Goal: Transaction & Acquisition: Obtain resource

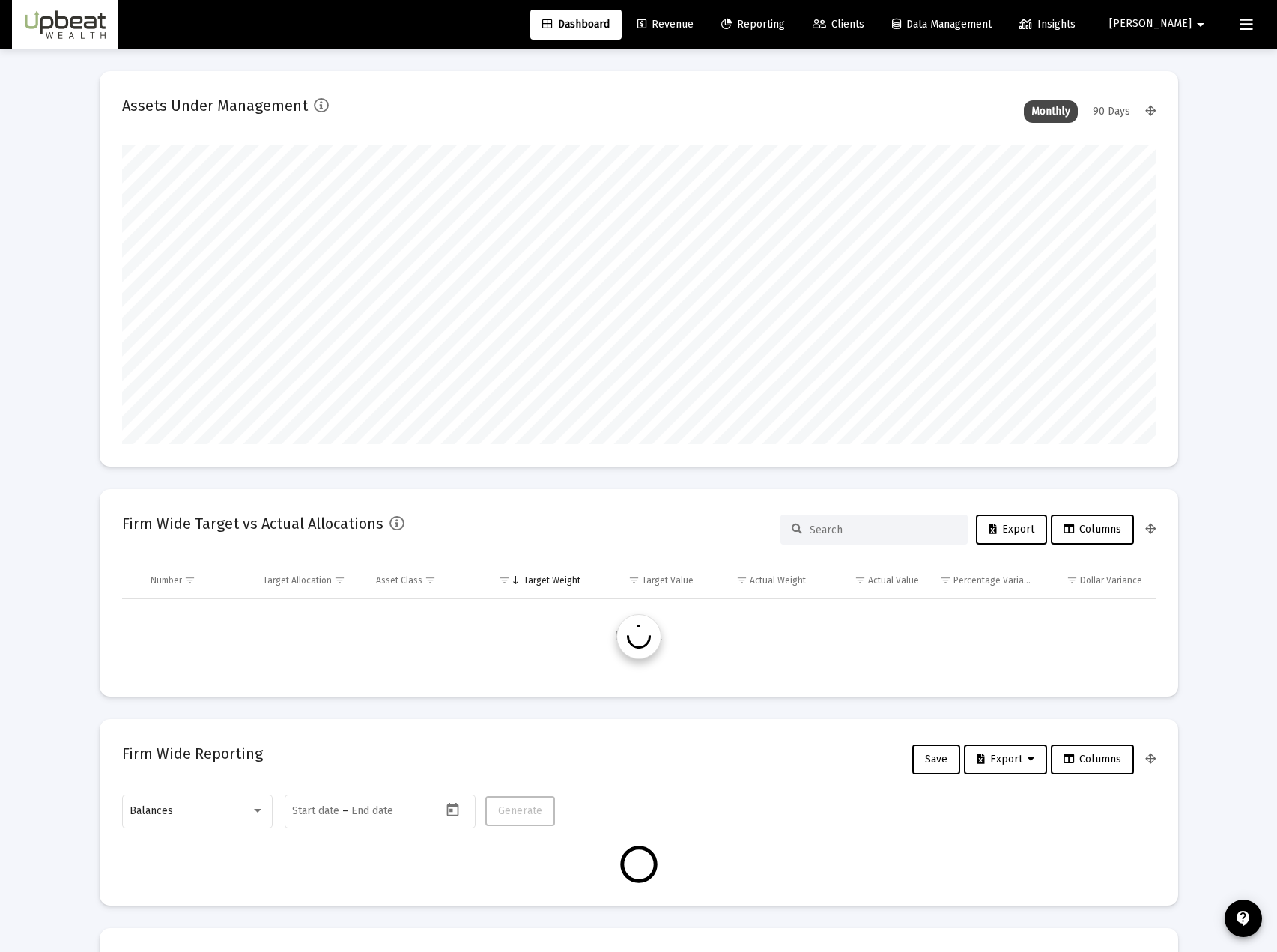
type input "[DATE]"
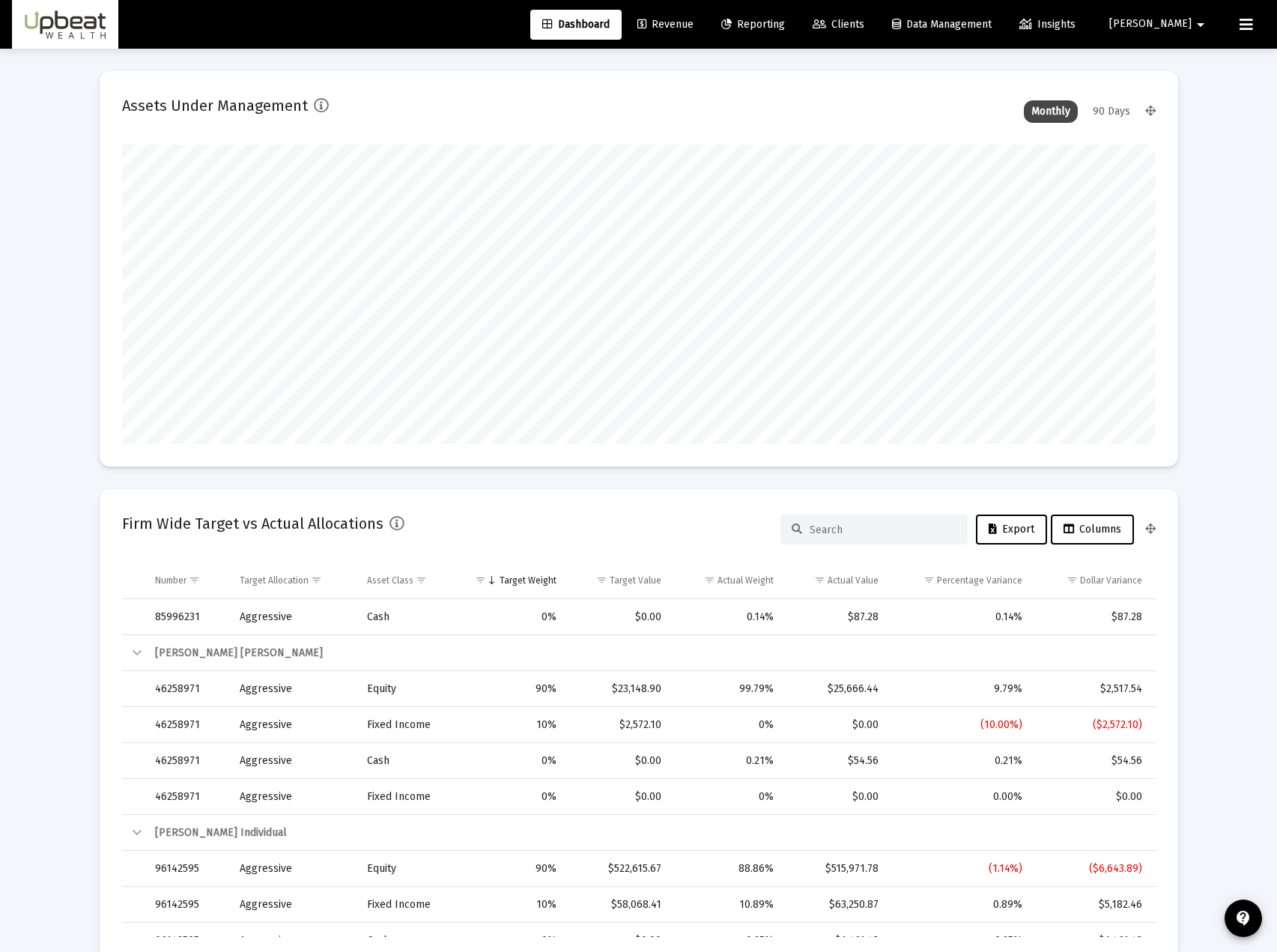
click at [705, 34] on link "Revenue" at bounding box center [665, 24] width 81 height 30
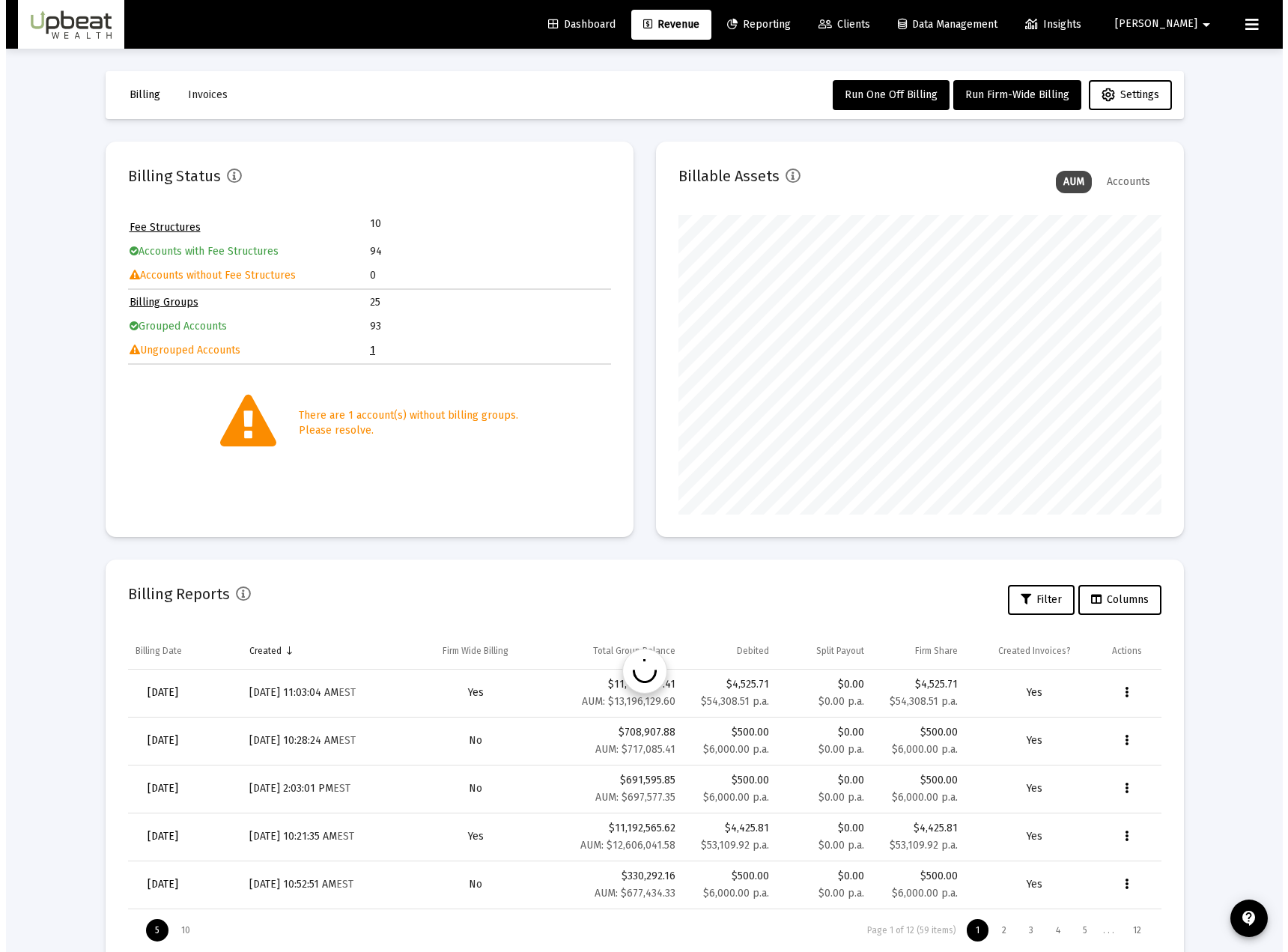
scroll to position [300, 483]
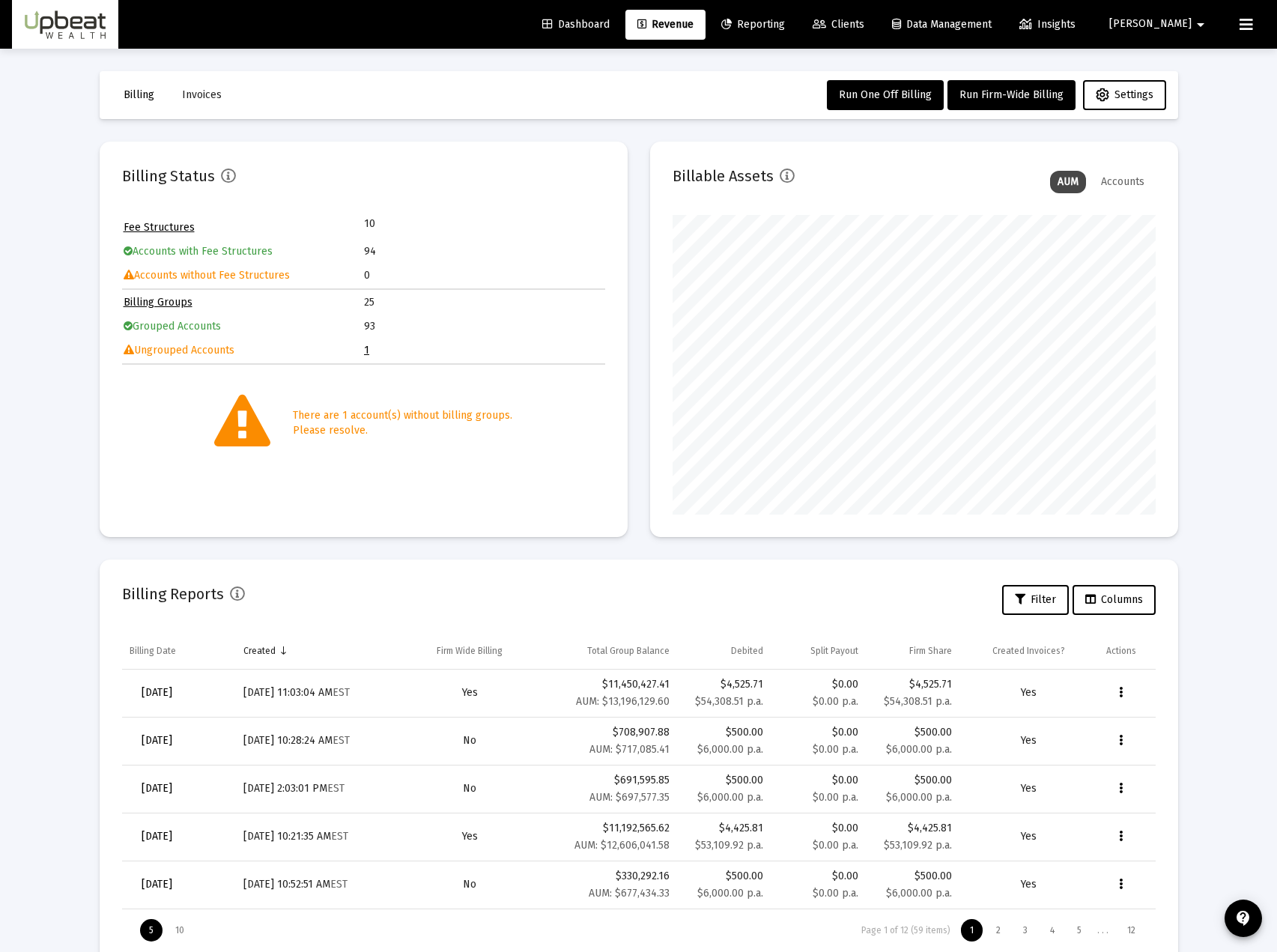
click at [795, 16] on link "Reporting" at bounding box center [753, 24] width 87 height 30
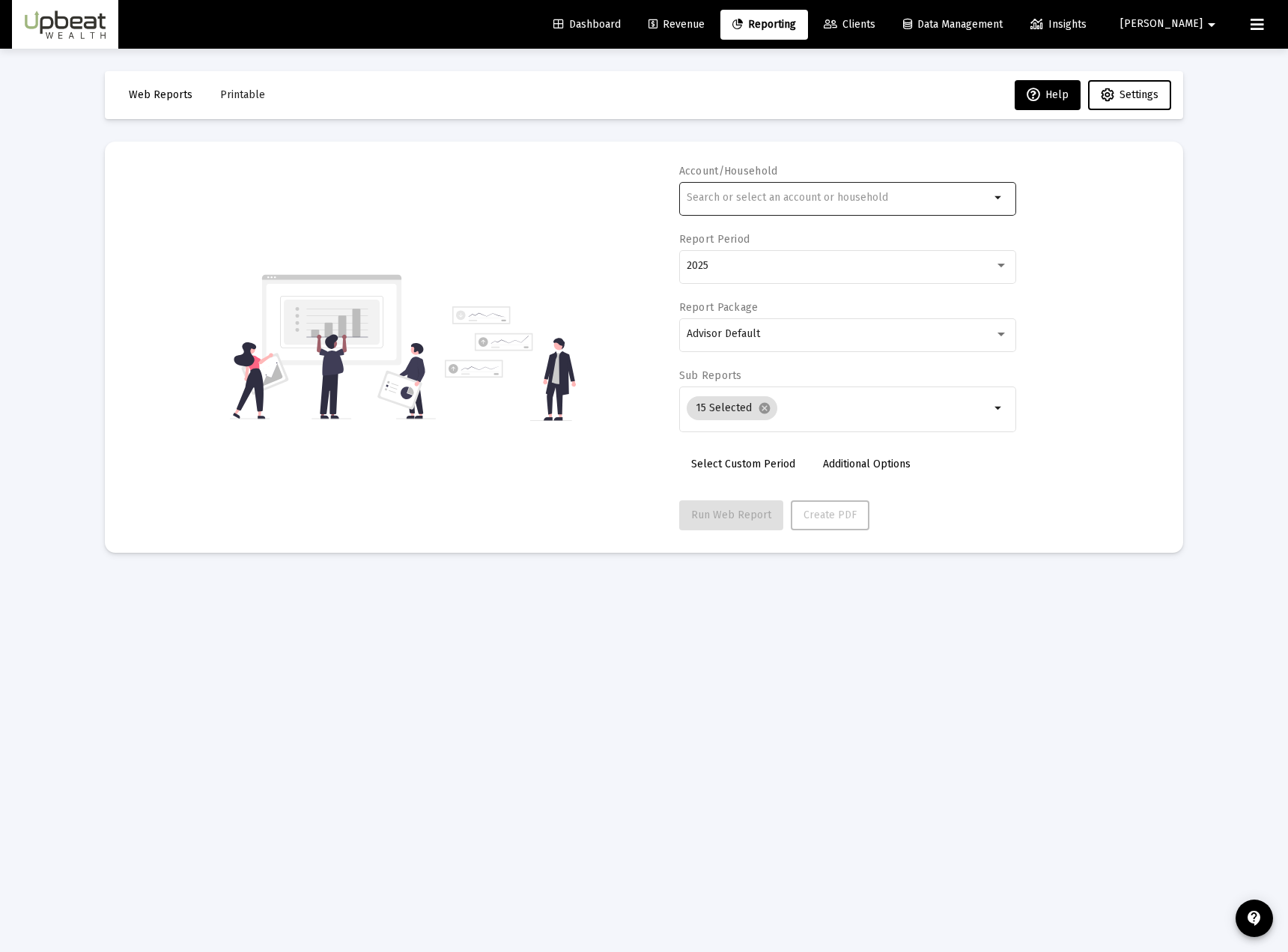
click at [765, 195] on input "text" at bounding box center [839, 198] width 303 height 12
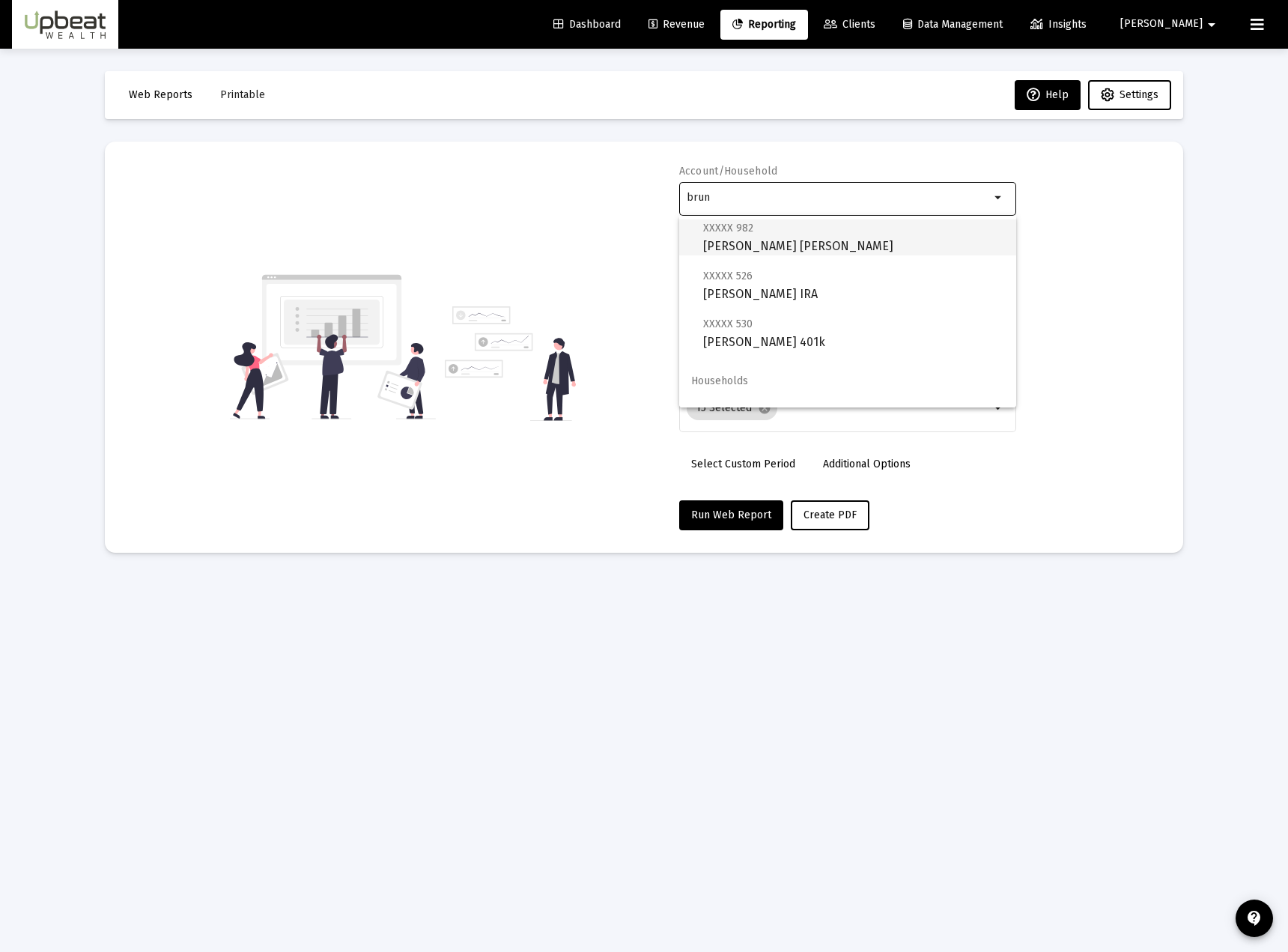
scroll to position [155, 0]
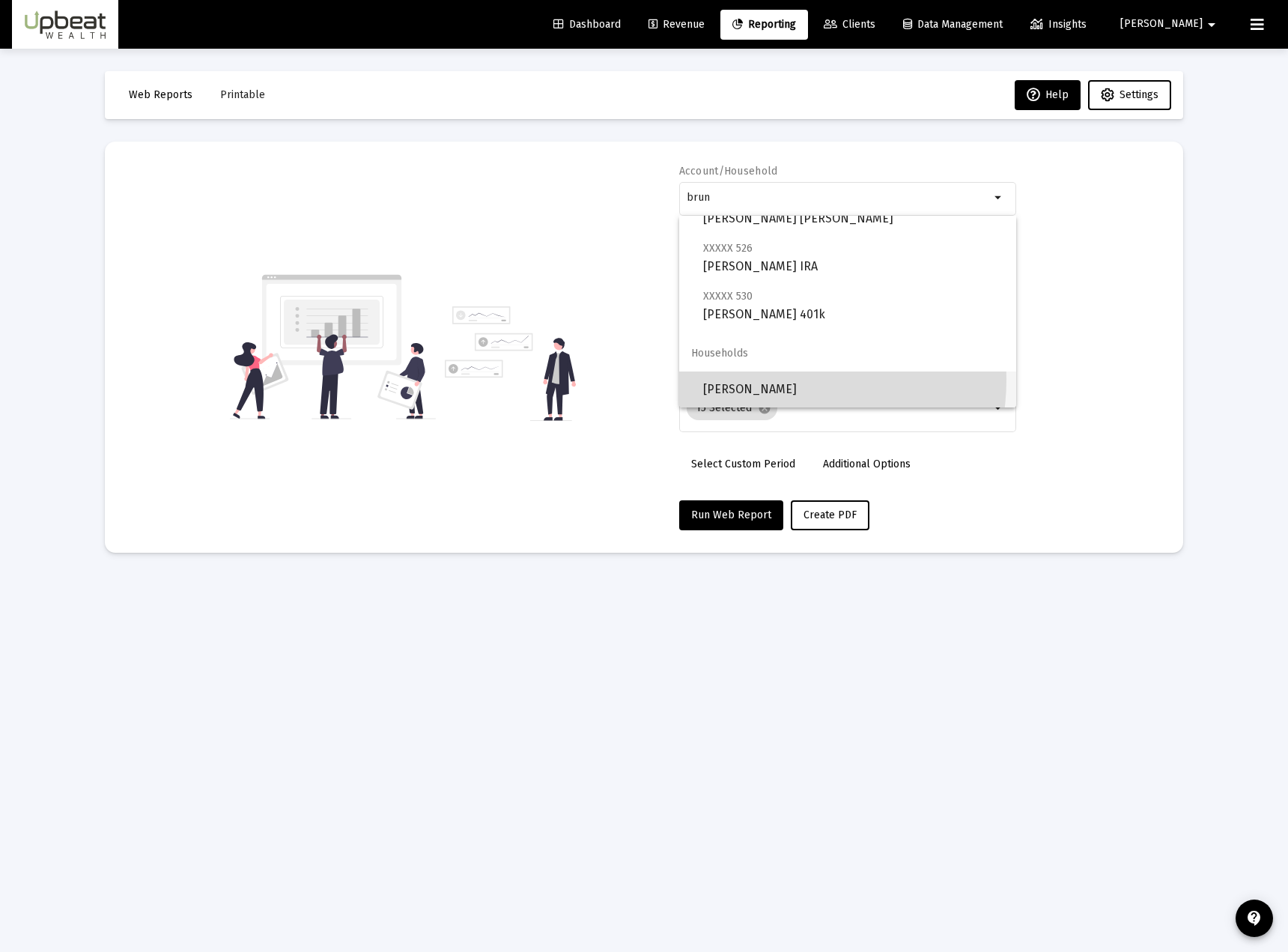
click at [757, 378] on span "[PERSON_NAME]" at bounding box center [854, 389] width 301 height 36
type input "[PERSON_NAME]"
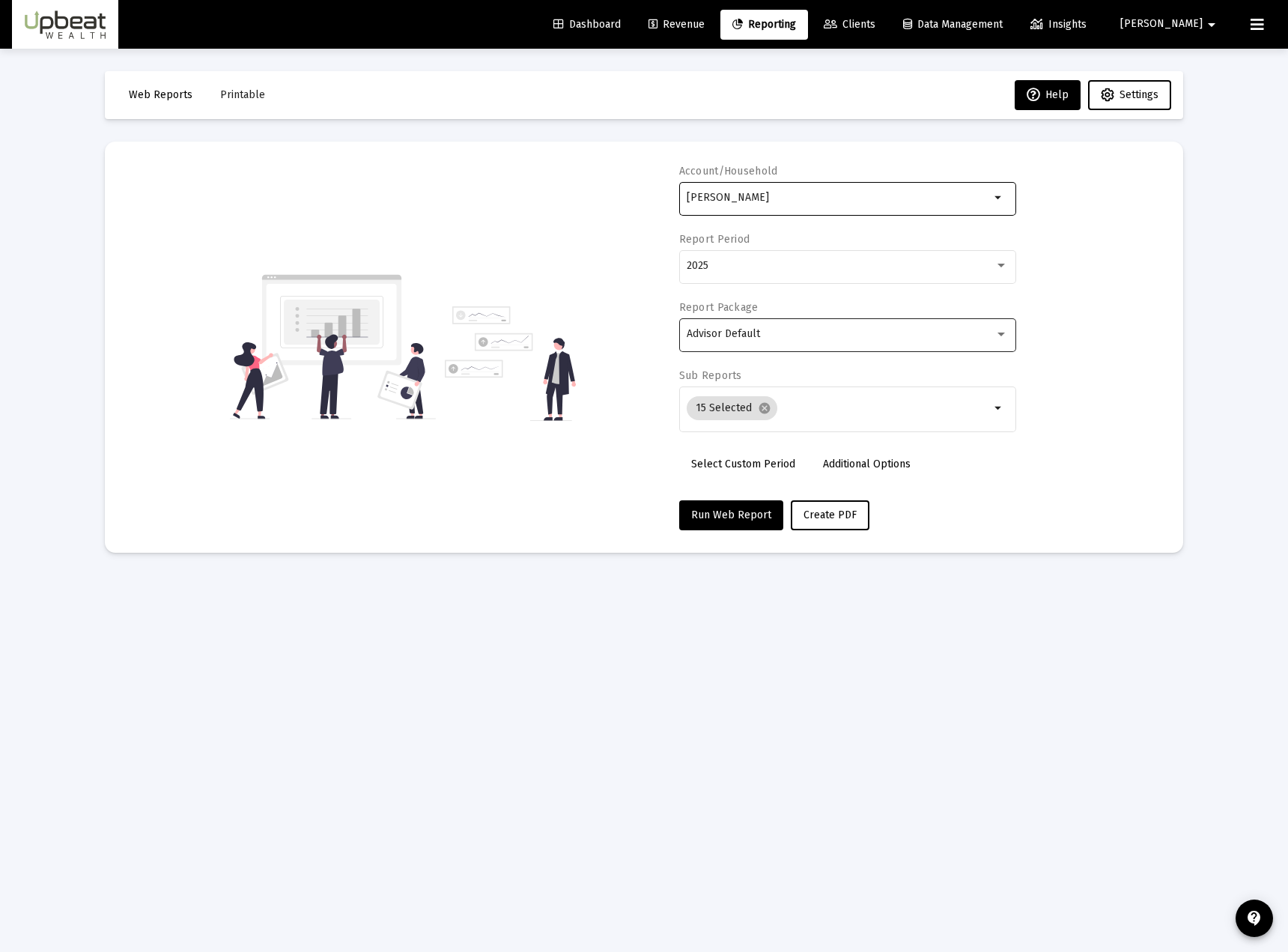
click at [763, 336] on div "Advisor Default" at bounding box center [841, 334] width 308 height 12
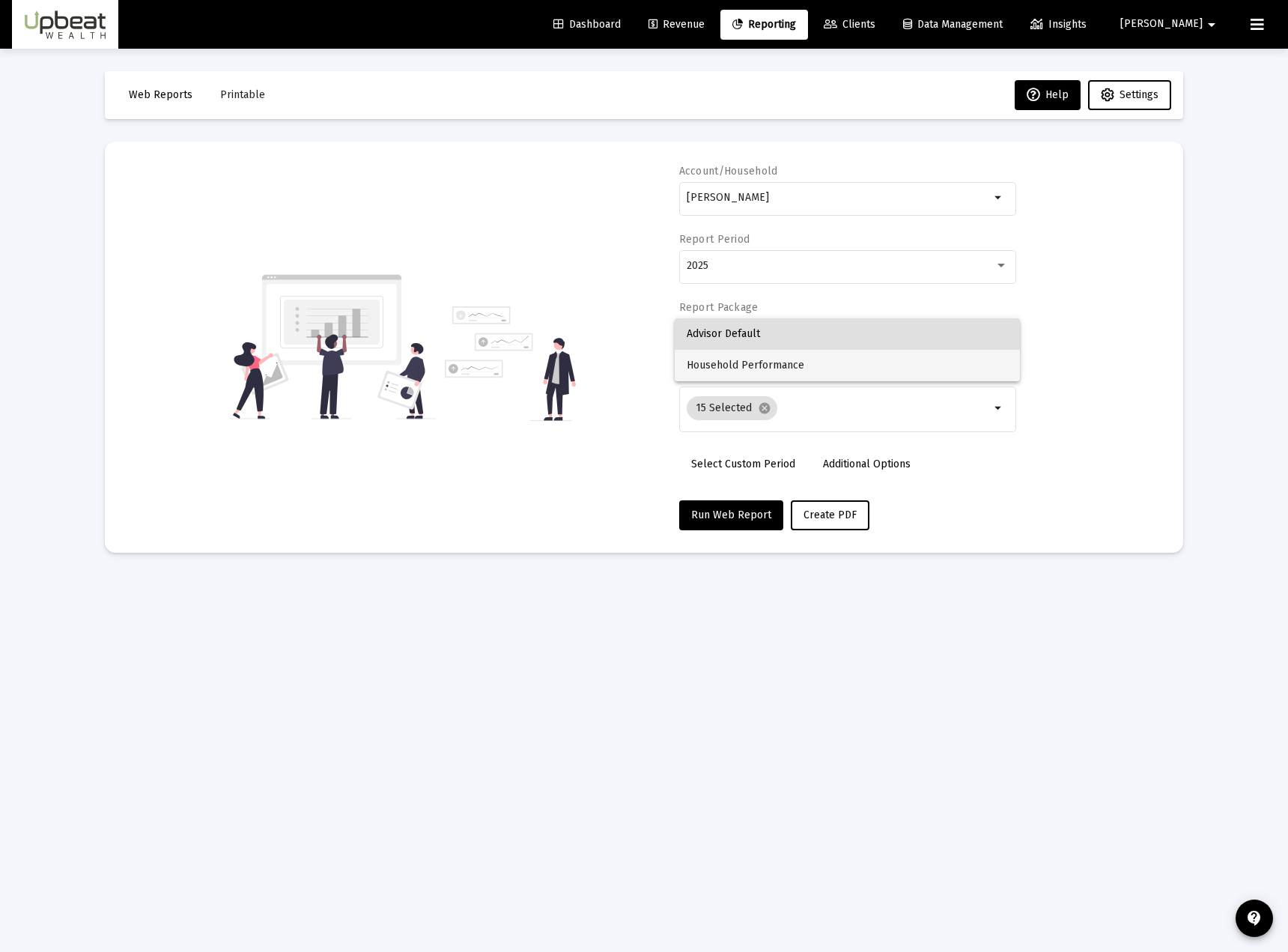
click at [764, 371] on span "Household Performance" at bounding box center [847, 365] width 321 height 31
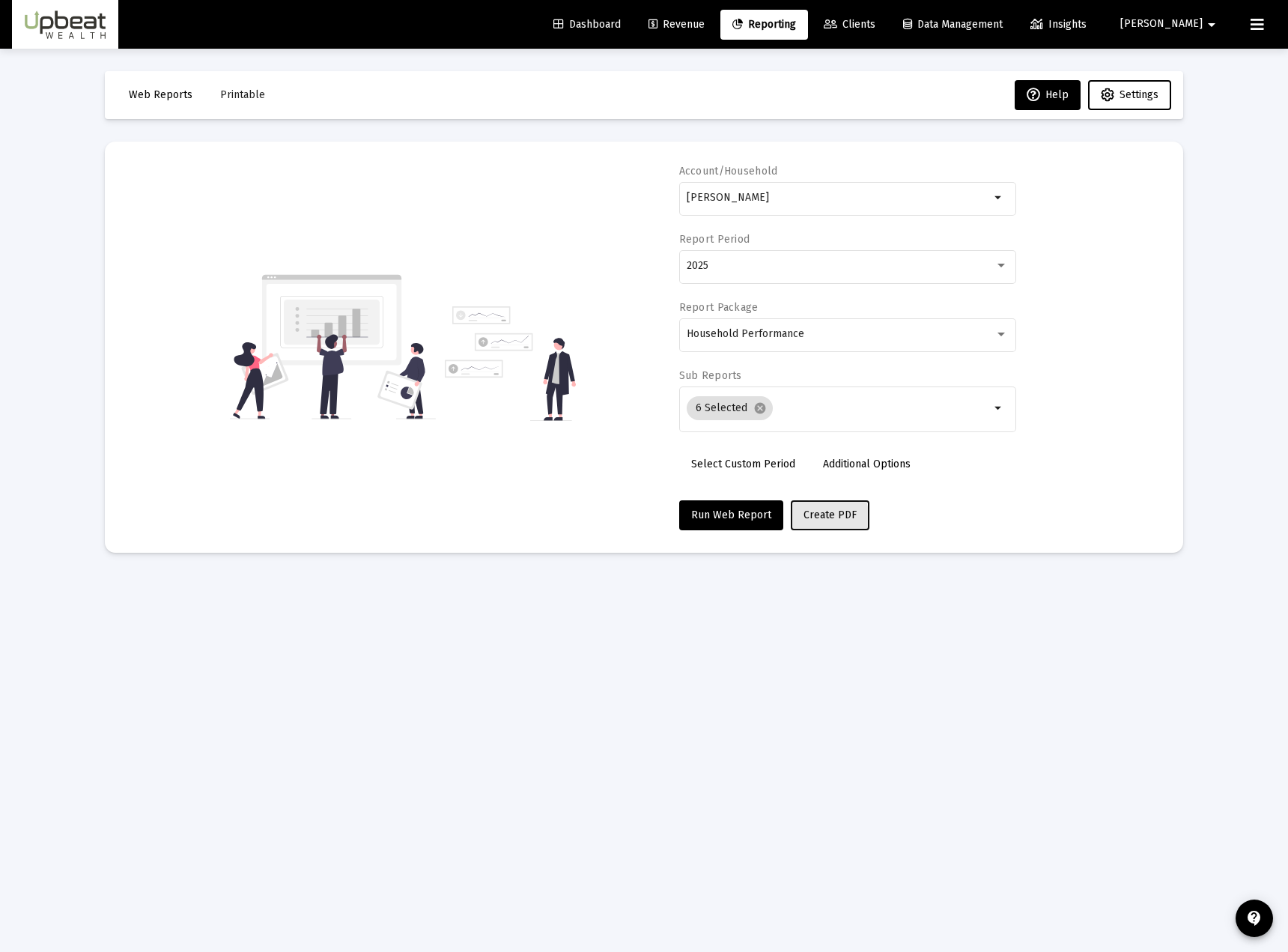
click at [791, 525] on button "Create PDF" at bounding box center [830, 514] width 79 height 30
click at [228, 96] on span "Printable" at bounding box center [243, 94] width 45 height 13
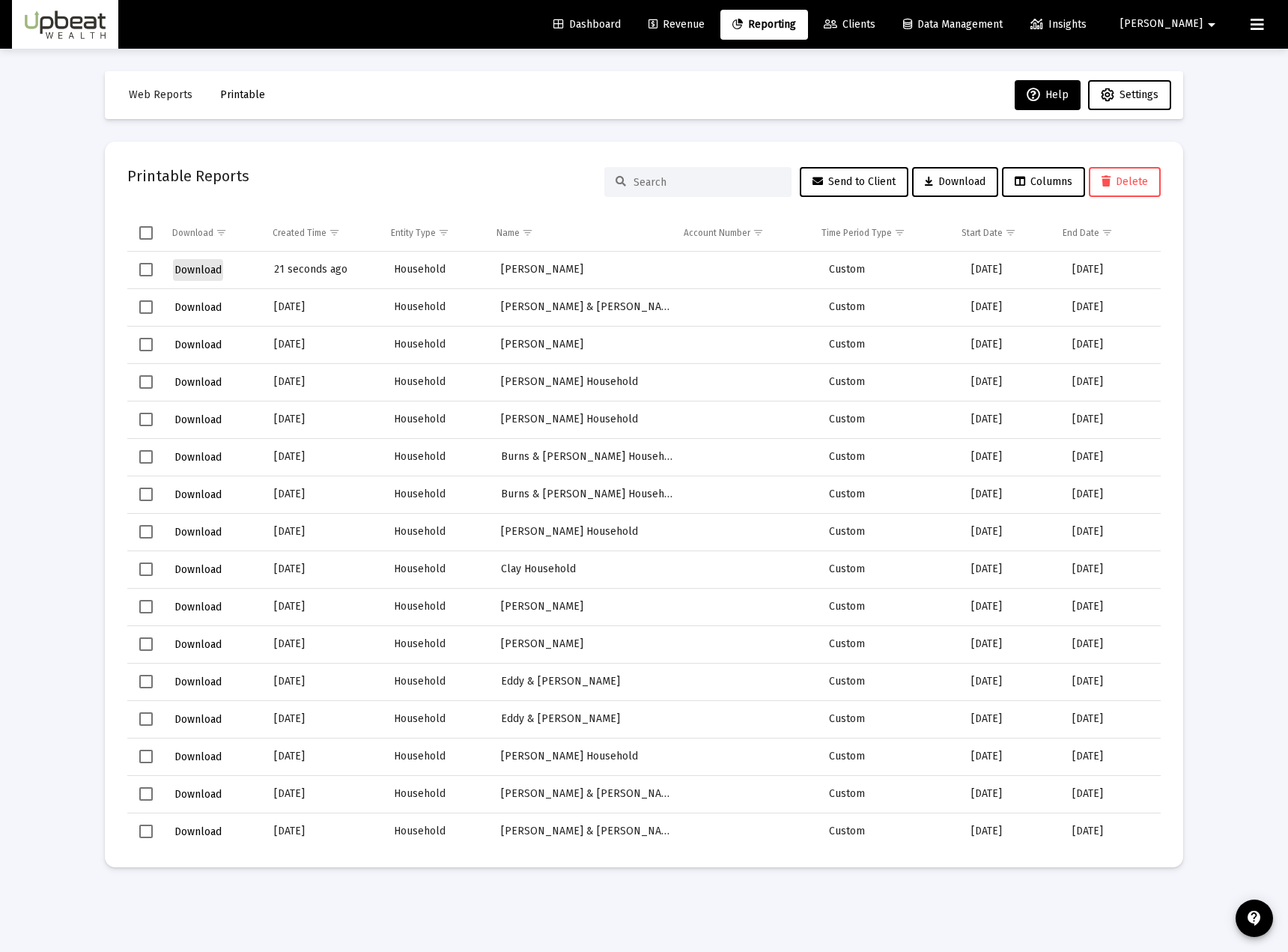
click at [182, 273] on span "Download" at bounding box center [198, 270] width 48 height 13
